Goal: Information Seeking & Learning: Understand process/instructions

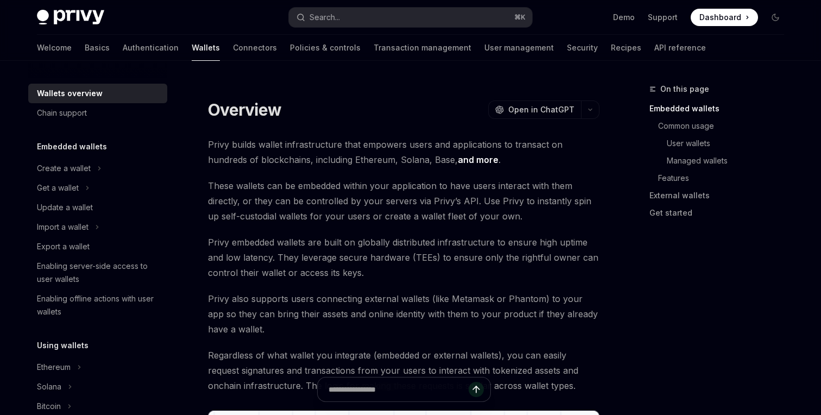
scroll to position [1, 0]
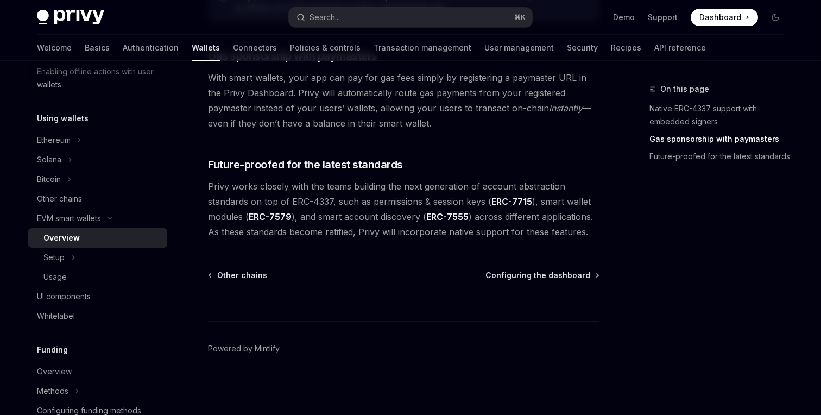
scroll to position [896, 0]
click at [75, 260] on button "Setup" at bounding box center [97, 258] width 139 height 20
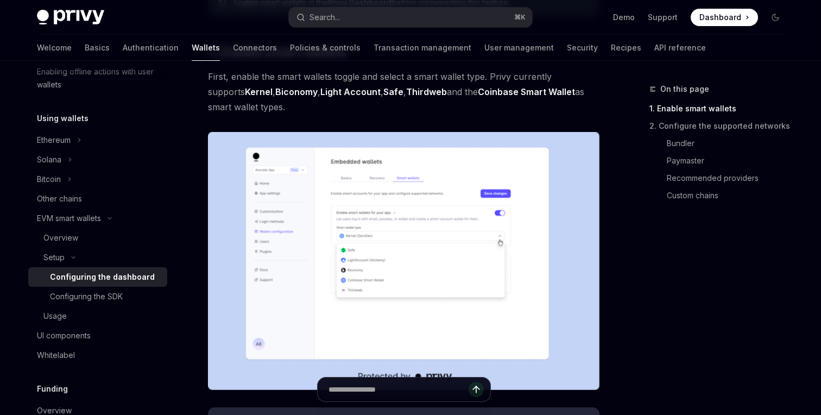
scroll to position [177, 0]
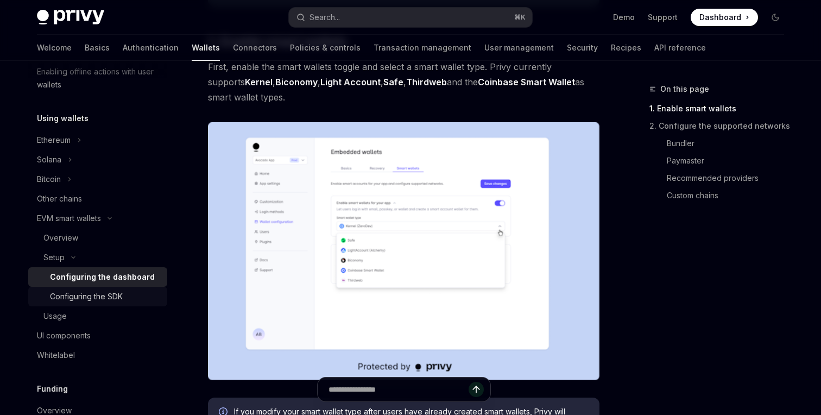
click at [129, 300] on div "Configuring the SDK" at bounding box center [105, 296] width 111 height 13
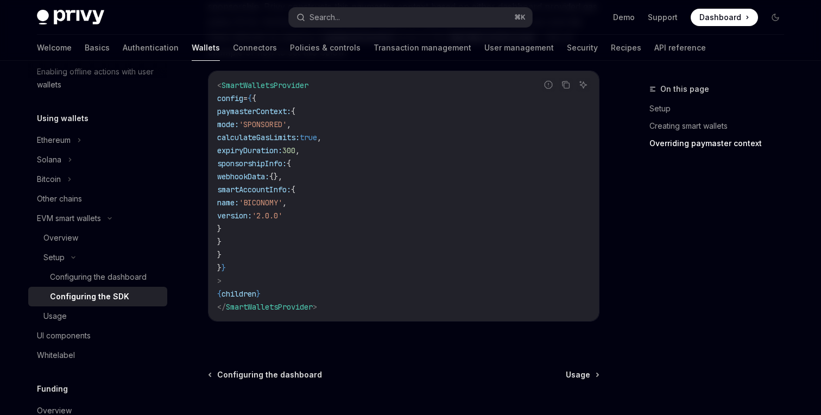
scroll to position [1012, 0]
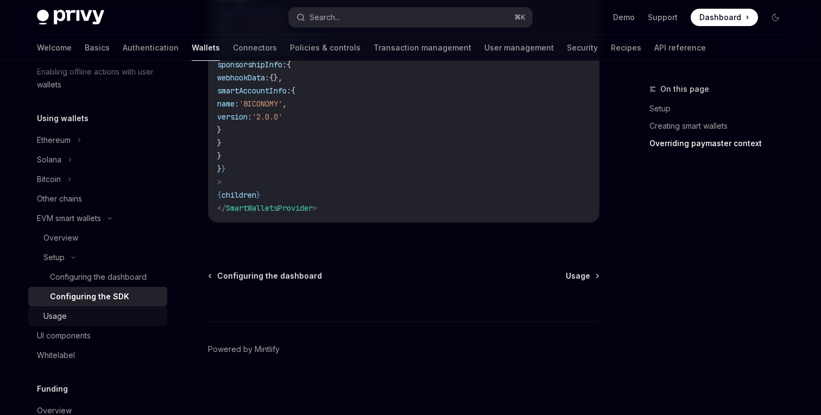
click at [109, 313] on div "Usage" at bounding box center [101, 315] width 117 height 13
type textarea "*"
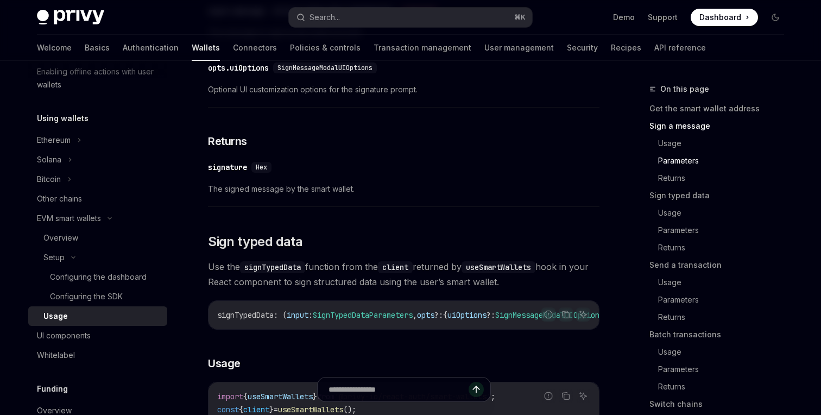
scroll to position [795, 0]
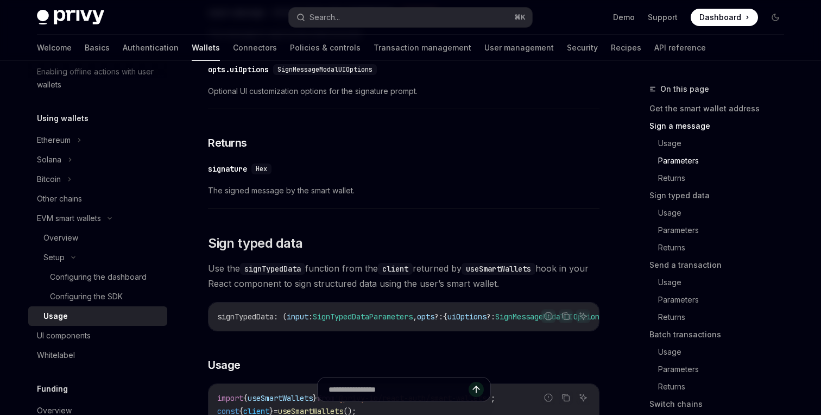
click at [220, 174] on div "signature" at bounding box center [227, 168] width 39 height 11
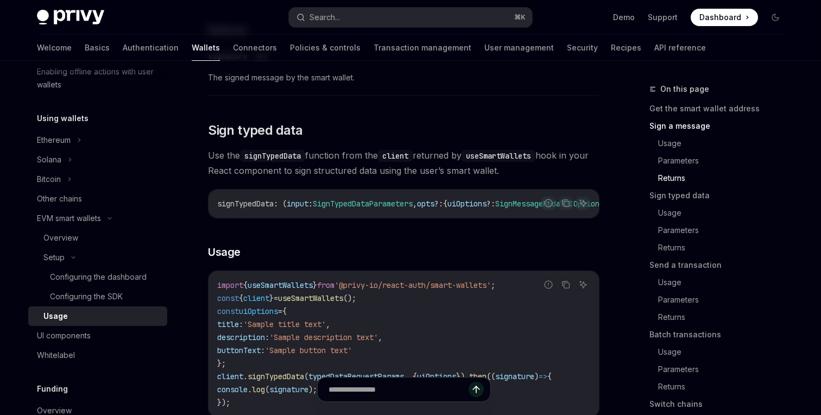
scroll to position [909, 0]
click at [366, 207] on span "SignTypedDataParameters" at bounding box center [363, 203] width 100 height 10
click at [397, 177] on span "Use the signTypedData function from the client returned by useSmartWallets hook…" at bounding box center [403, 162] width 391 height 30
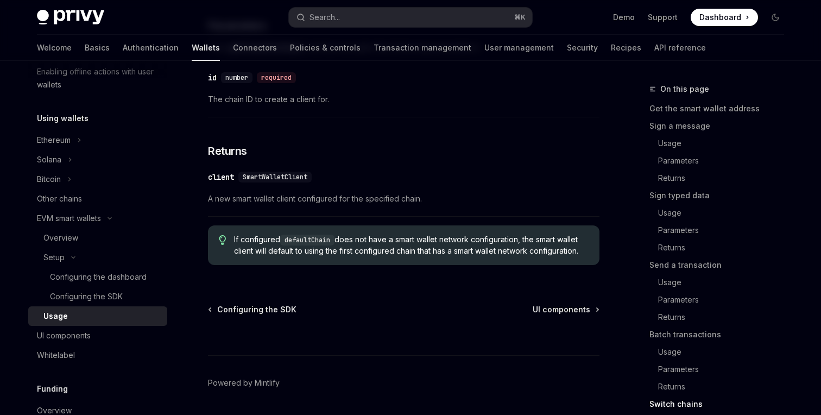
scroll to position [3388, 0]
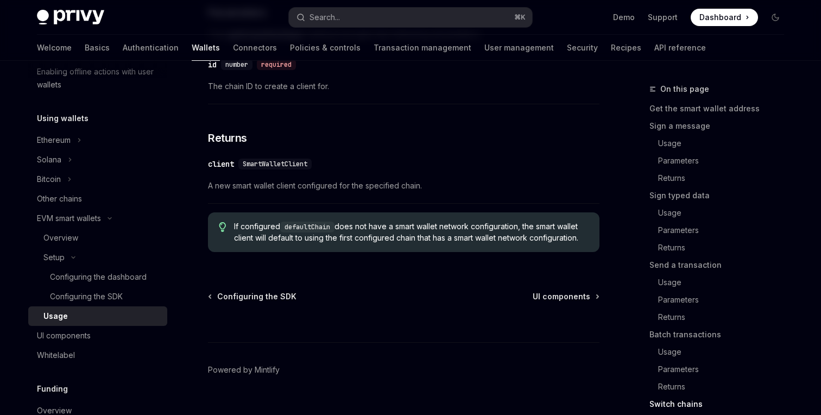
click at [286, 104] on div "​ id number required The chain ID to create a client for." at bounding box center [403, 79] width 391 height 52
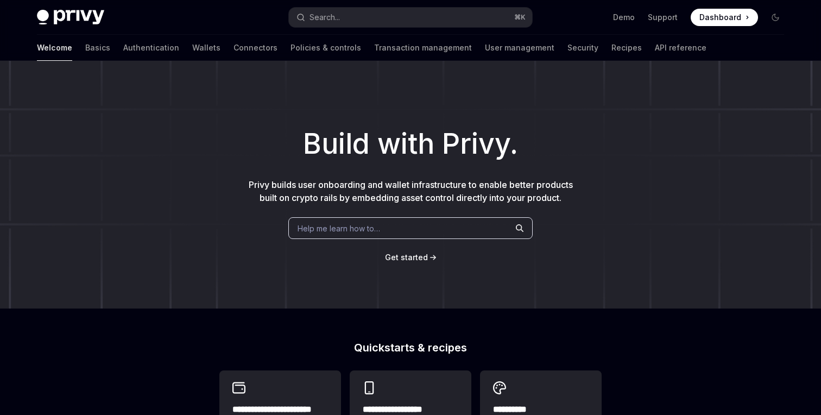
click at [381, 223] on div "Help me learn how to…" at bounding box center [410, 228] width 244 height 22
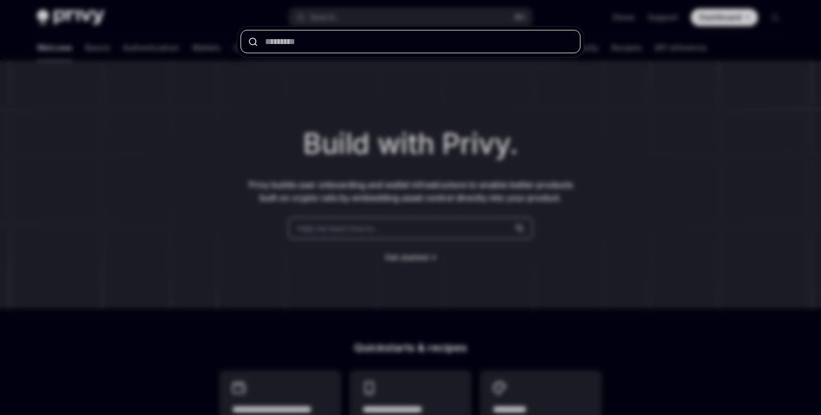
paste input "**********"
type input "**********"
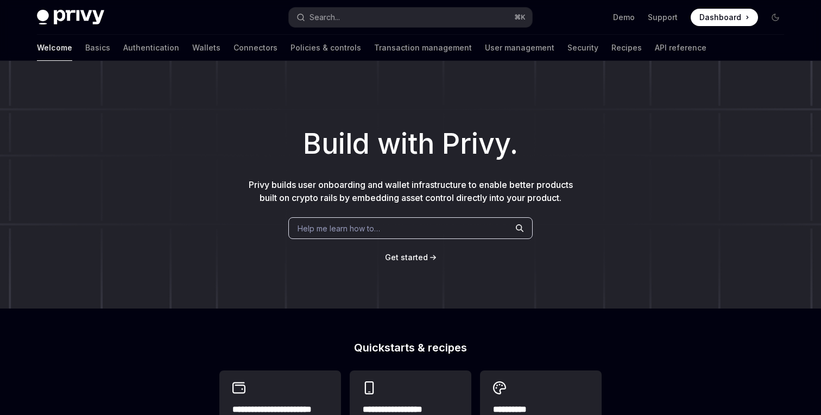
type textarea "*"
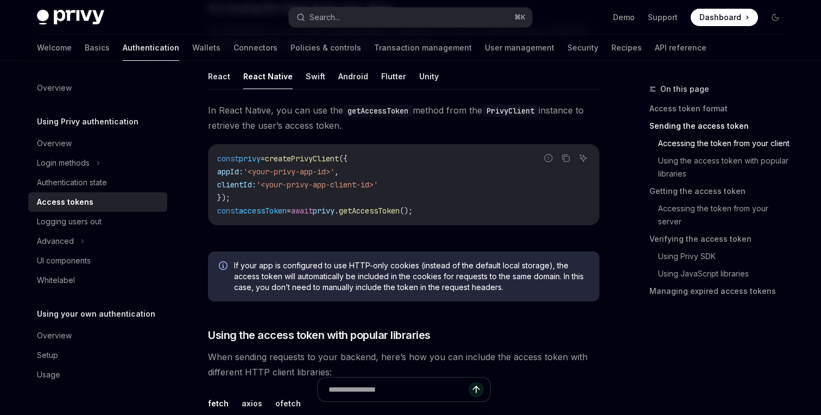
scroll to position [515, 0]
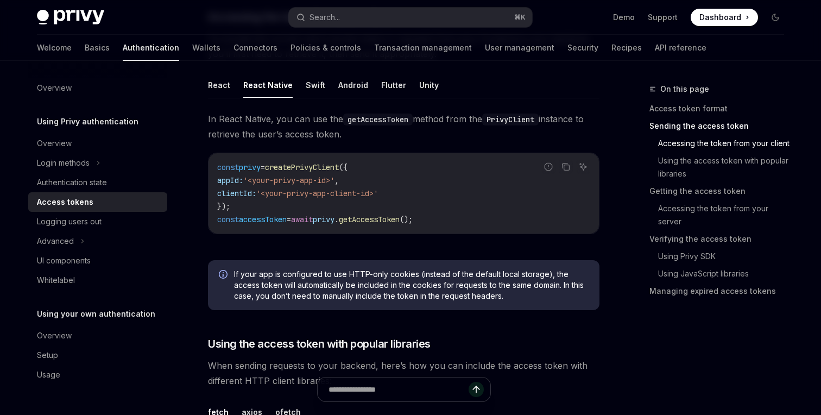
click at [435, 168] on code "const privy = createPrivyClient ({ appId: '<your-privy-app-id>' , clientId: '<y…" at bounding box center [403, 193] width 373 height 65
click at [460, 199] on code "const privy = createPrivyClient ({ appId: '<your-privy-app-id>' , clientId: '<y…" at bounding box center [403, 193] width 373 height 65
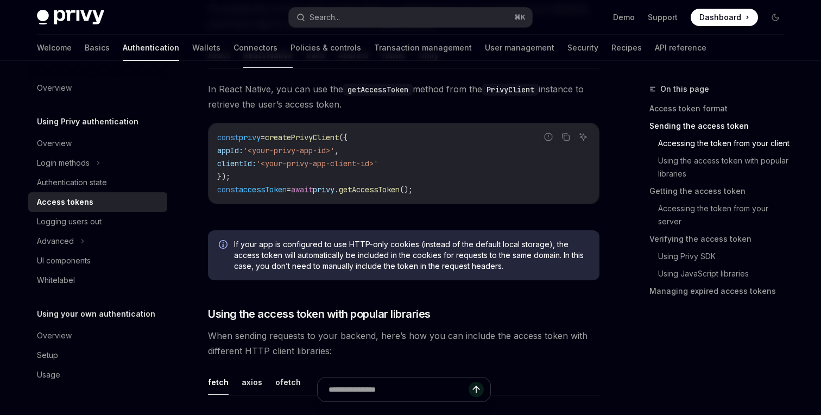
click at [400, 190] on span "getAccessToken" at bounding box center [369, 190] width 61 height 10
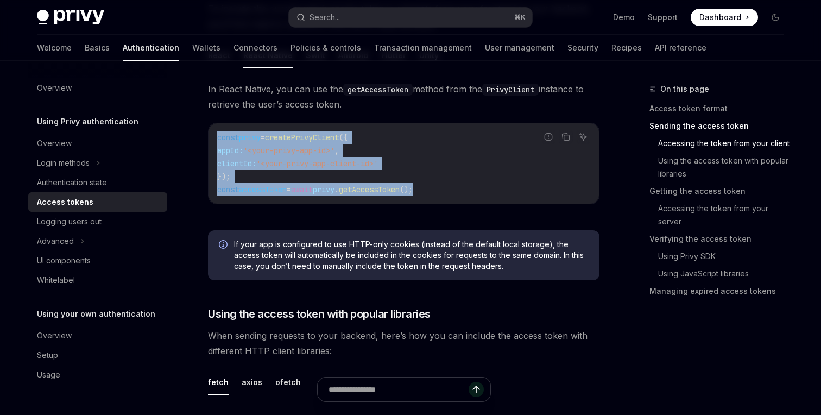
drag, startPoint x: 451, startPoint y: 186, endPoint x: 223, endPoint y: 121, distance: 237.2
click at [223, 121] on div "In React Native, you can use the getAccessToken method from the PrivyClient ins…" at bounding box center [403, 151] width 391 height 140
click at [217, 132] on span "const" at bounding box center [228, 137] width 22 height 10
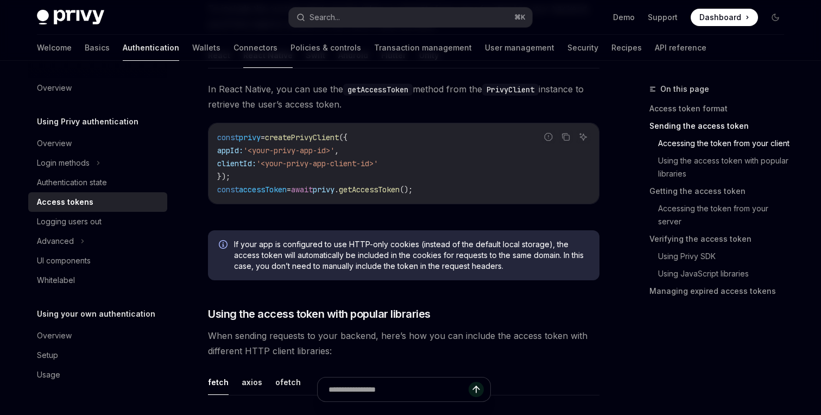
click at [499, 105] on span "In React Native, you can use the getAccessToken method from the PrivyClient ins…" at bounding box center [403, 96] width 391 height 30
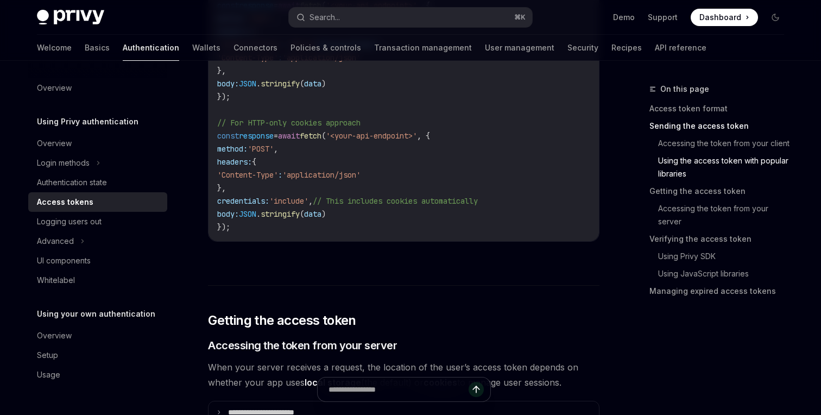
scroll to position [1002, 0]
